Goal: Task Accomplishment & Management: Manage account settings

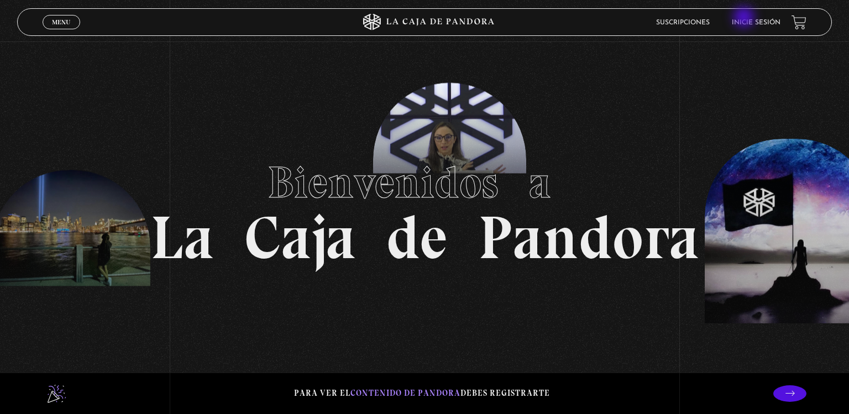
click at [745, 18] on li "Inicie sesión" at bounding box center [756, 22] width 49 height 17
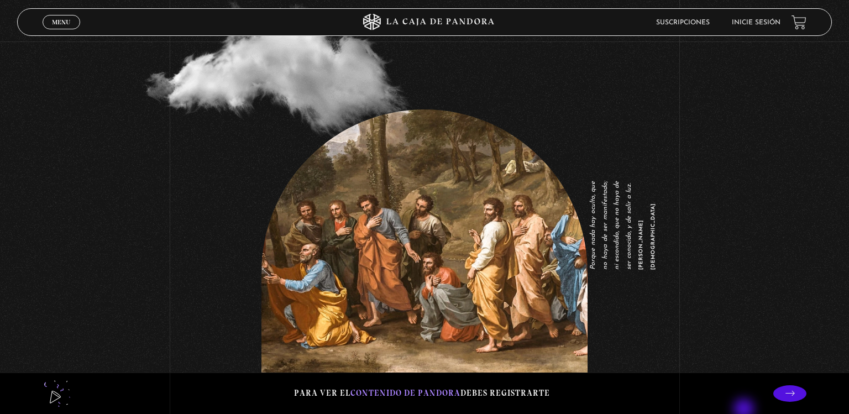
scroll to position [1672, 0]
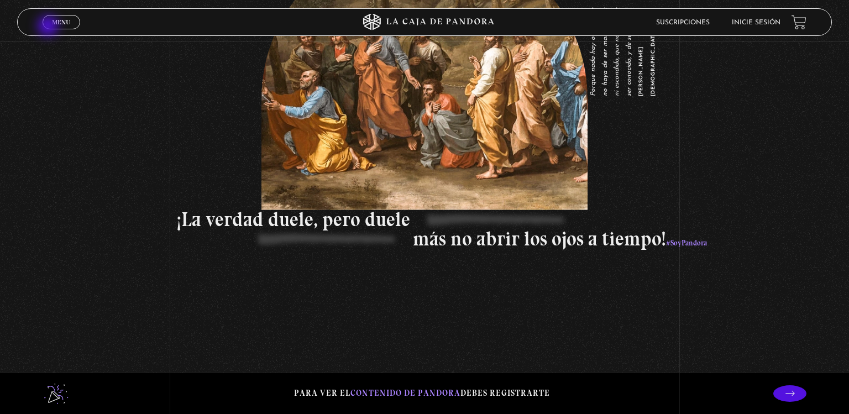
click at [49, 27] on link "Menu Cerrar" at bounding box center [62, 22] width 38 height 14
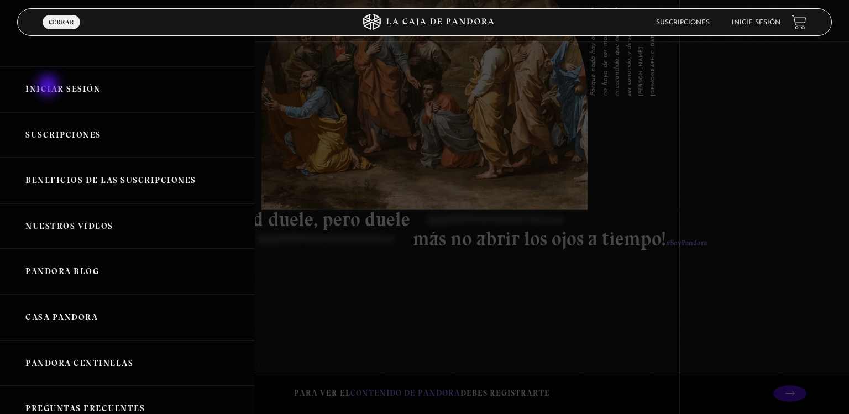
click at [49, 87] on link "Iniciar Sesión" at bounding box center [127, 89] width 255 height 46
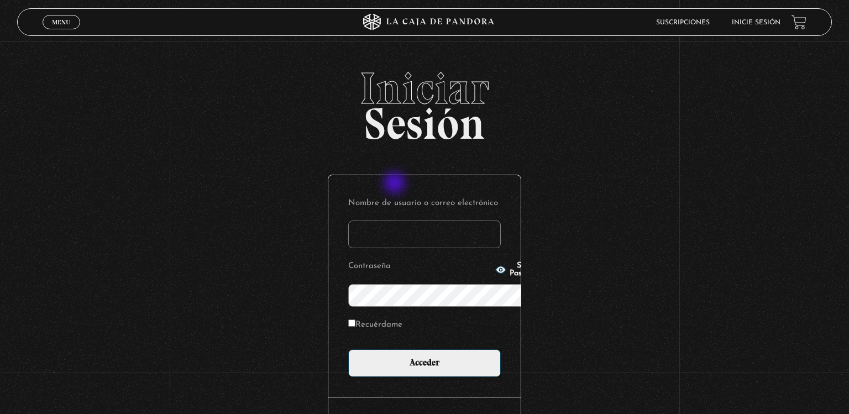
click at [396, 221] on input "Nombre de usuario o correo electrónico" at bounding box center [424, 235] width 153 height 28
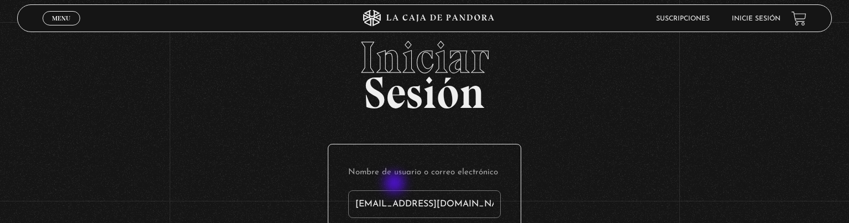
type input "[EMAIL_ADDRESS][DOMAIN_NAME]"
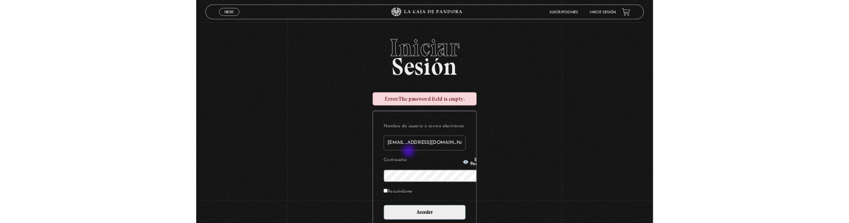
scroll to position [148, 0]
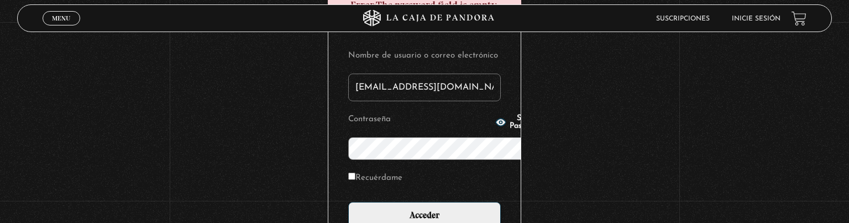
click at [348, 202] on input "Acceder" at bounding box center [424, 216] width 153 height 28
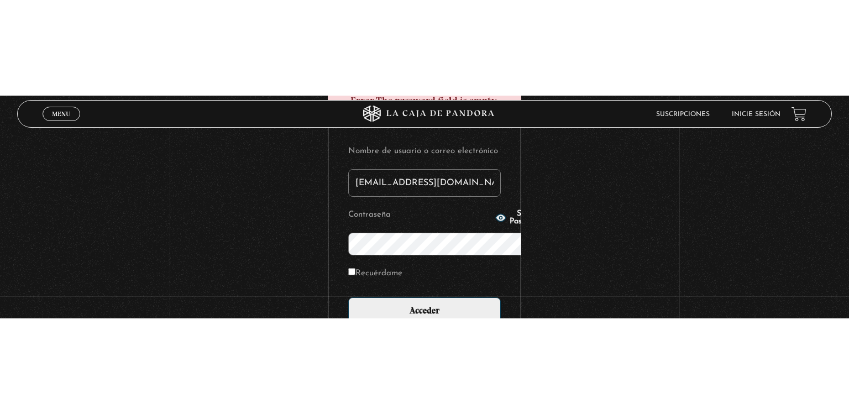
scroll to position [2, 0]
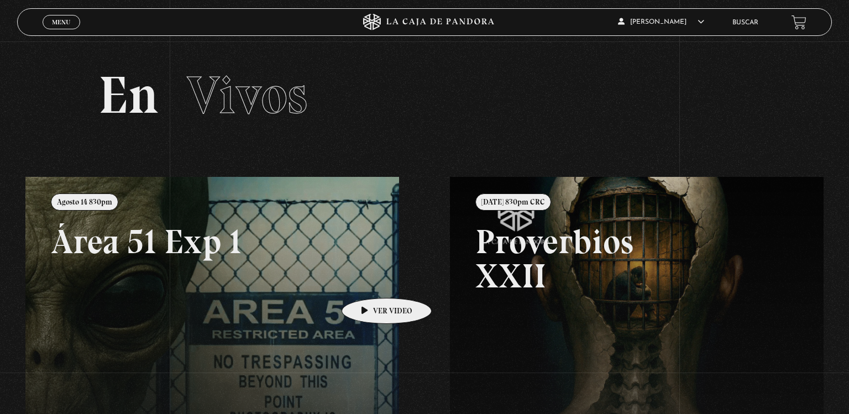
click at [369, 281] on link at bounding box center [449, 384] width 849 height 414
